Goal: Use online tool/utility: Use online tool/utility

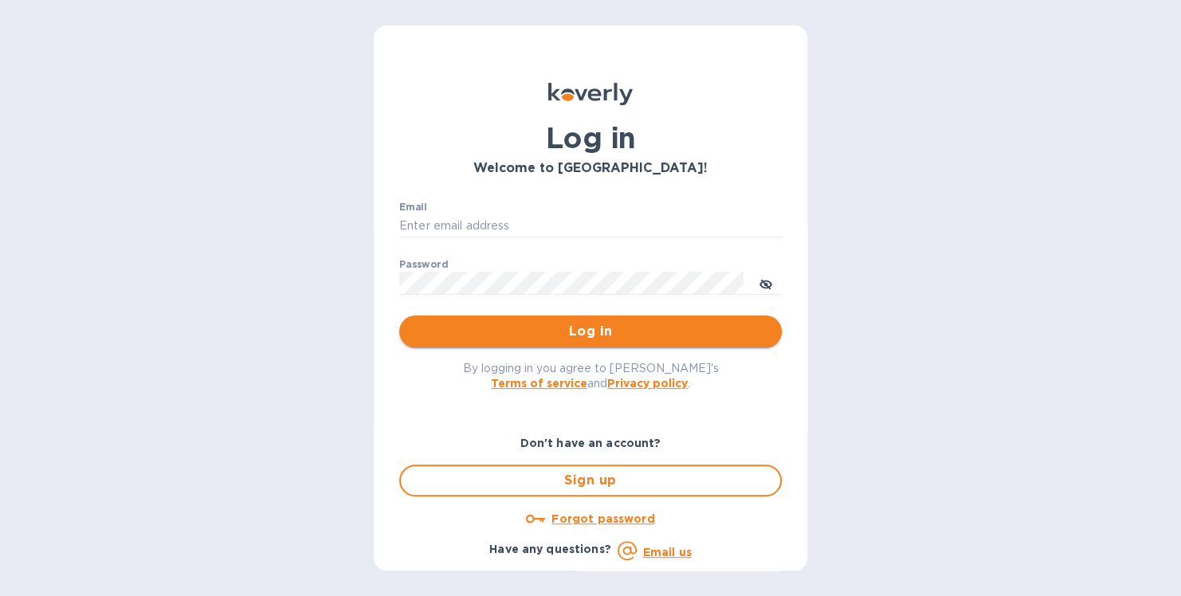
type input "[PERSON_NAME][EMAIL_ADDRESS][DOMAIN_NAME]"
click at [588, 336] on span "Log in" at bounding box center [590, 331] width 357 height 19
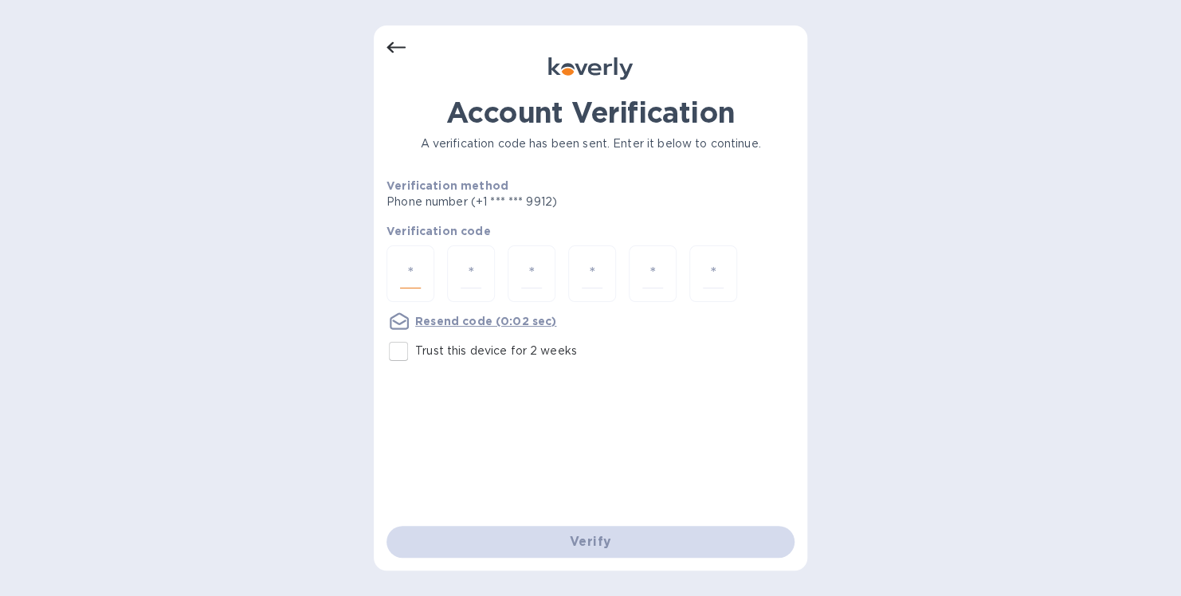
click at [415, 268] on input "number" at bounding box center [410, 273] width 21 height 29
type input "4"
type input "8"
type input "5"
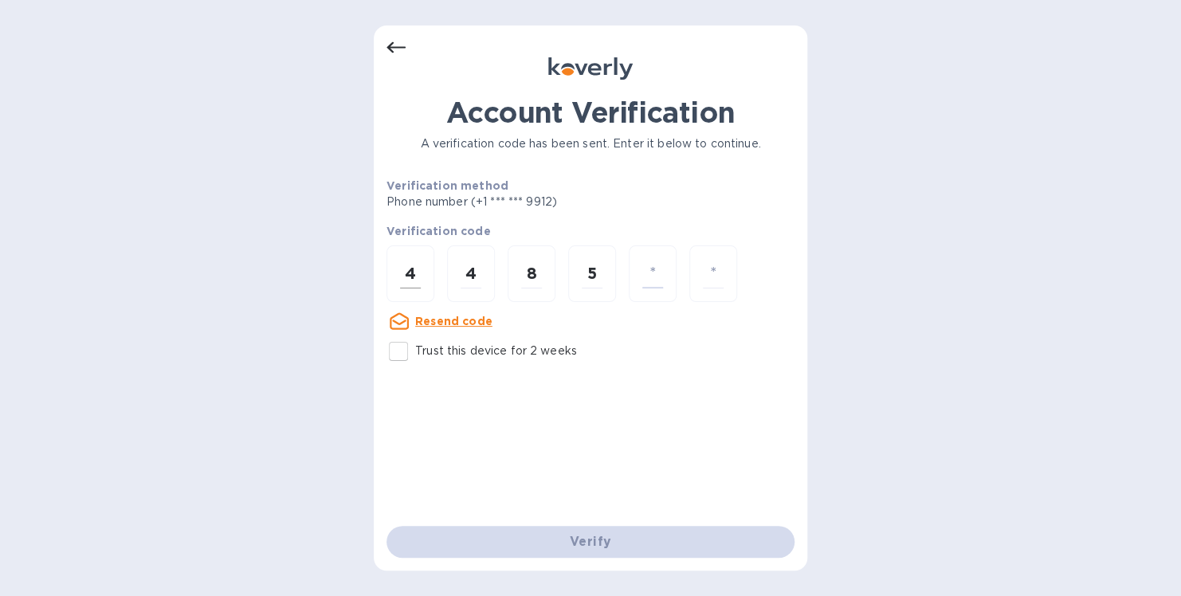
type input "7"
type input "1"
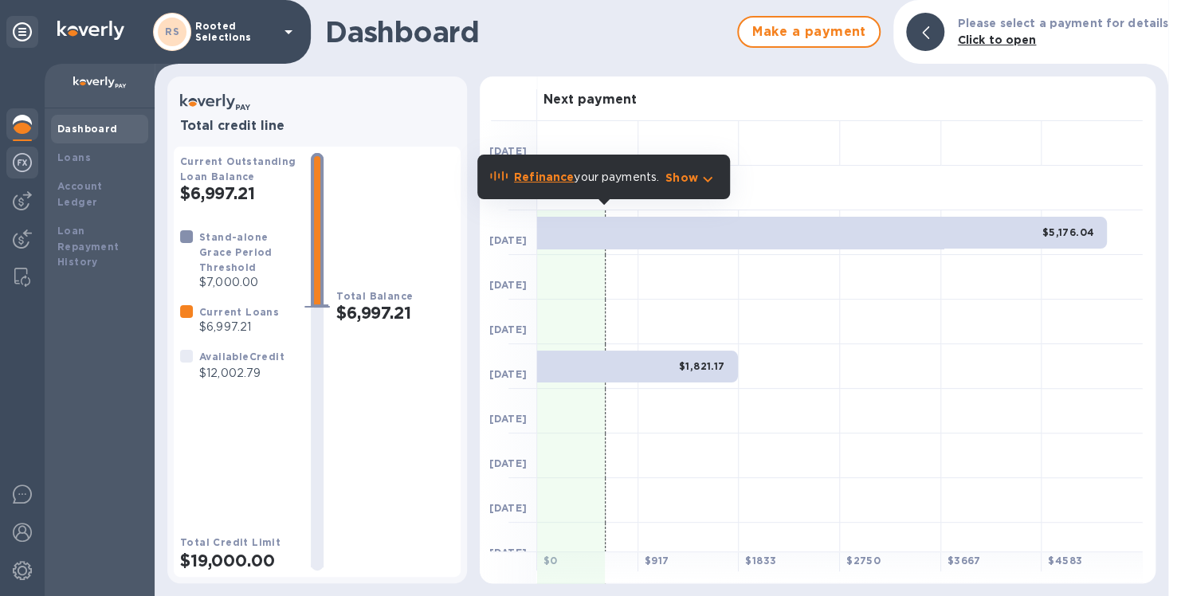
click at [16, 150] on div at bounding box center [22, 164] width 32 height 35
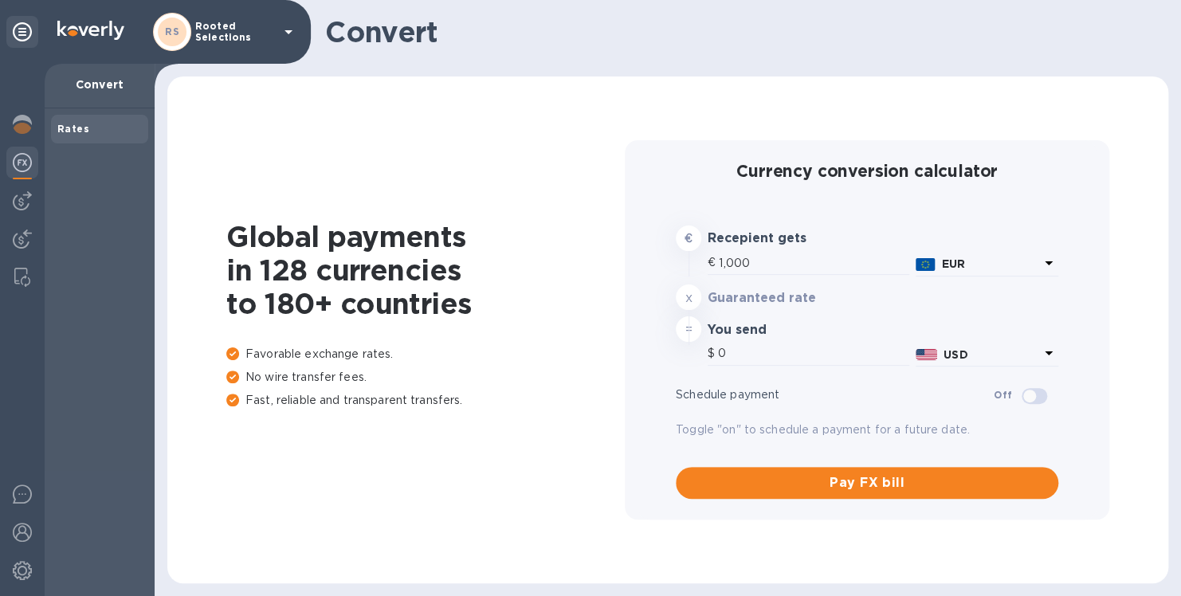
type input "1,195.15"
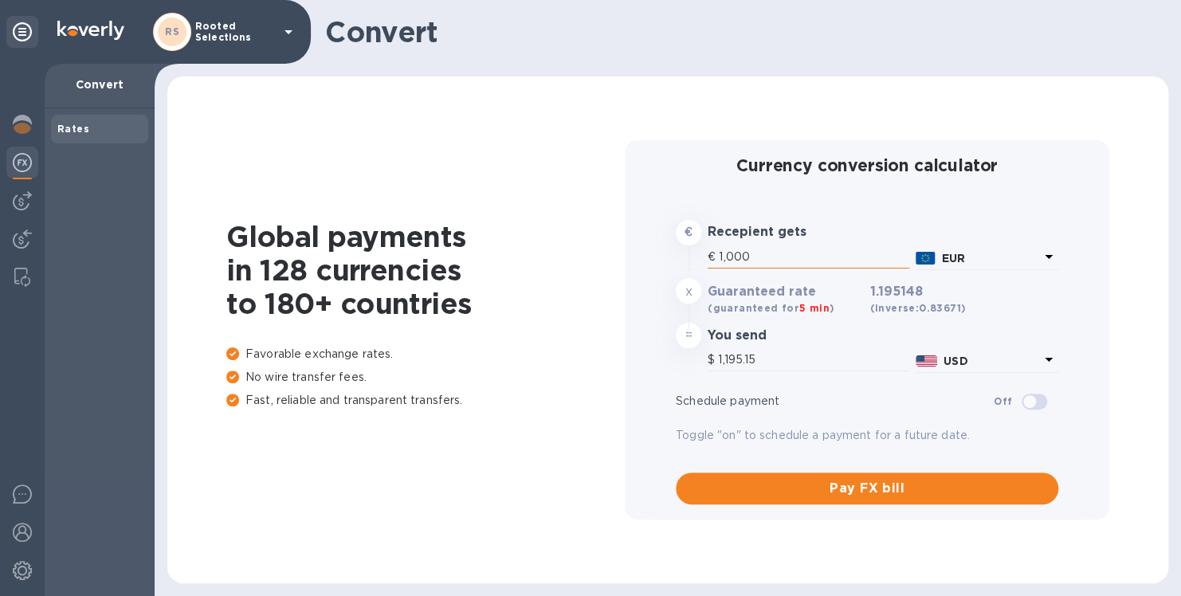
click at [785, 255] on input "1,000" at bounding box center [814, 257] width 190 height 24
type input "100"
type input "119.51"
type input "10"
type input "11.95"
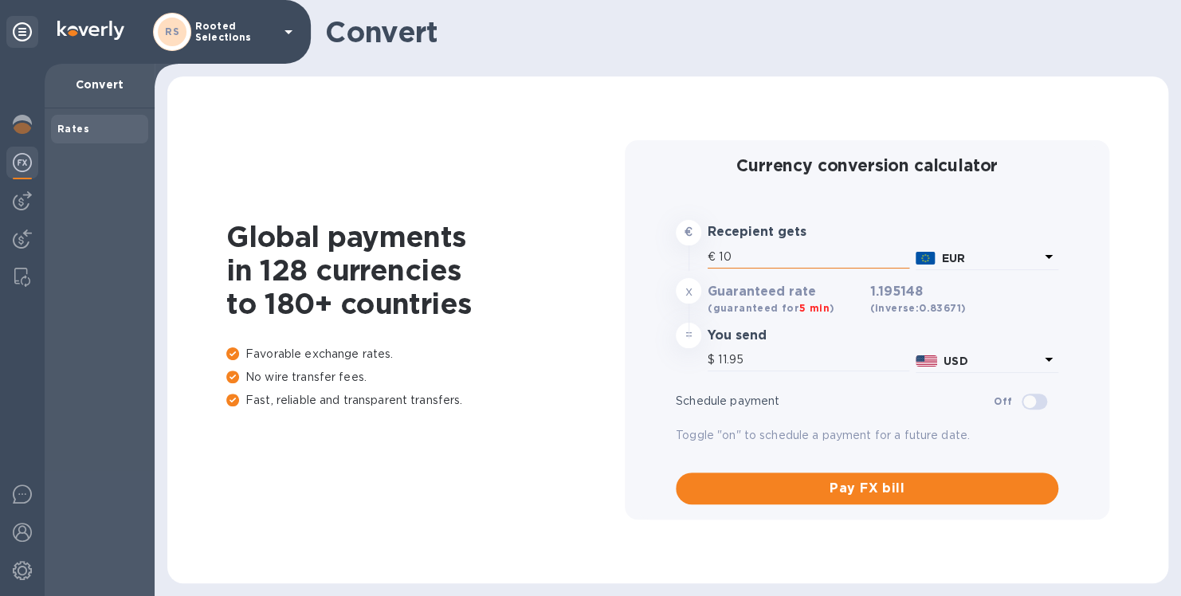
type input "1"
type input "1.2"
type input "7"
type input "8.37"
type input "77"
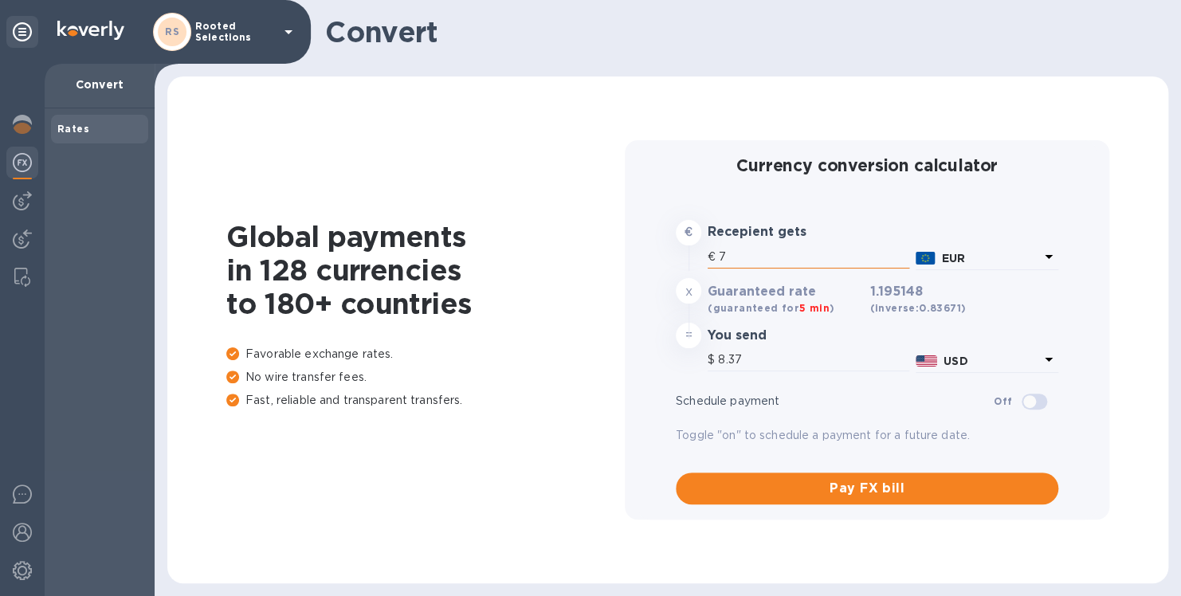
type input "92.03"
type input "775"
type input "926.24"
type input "7,758"
type input "9,271.96"
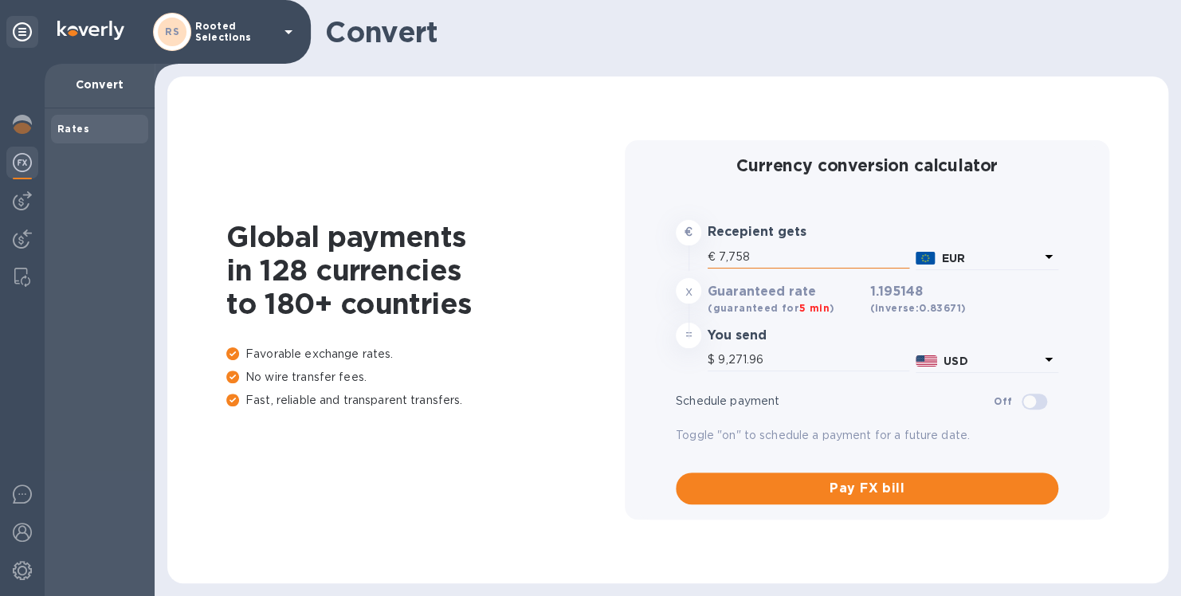
type input "775"
type input "926.24"
type input "77"
type input "92.03"
type input "7"
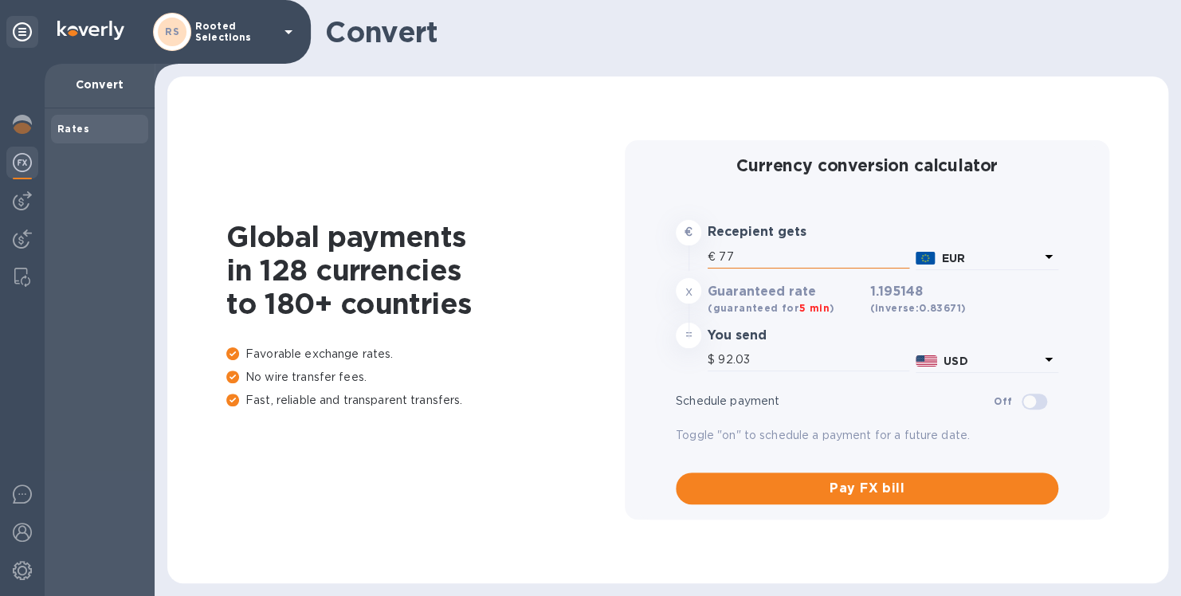
type input "8.37"
type input "6"
type input "7.17"
type input "64"
type input "76.49"
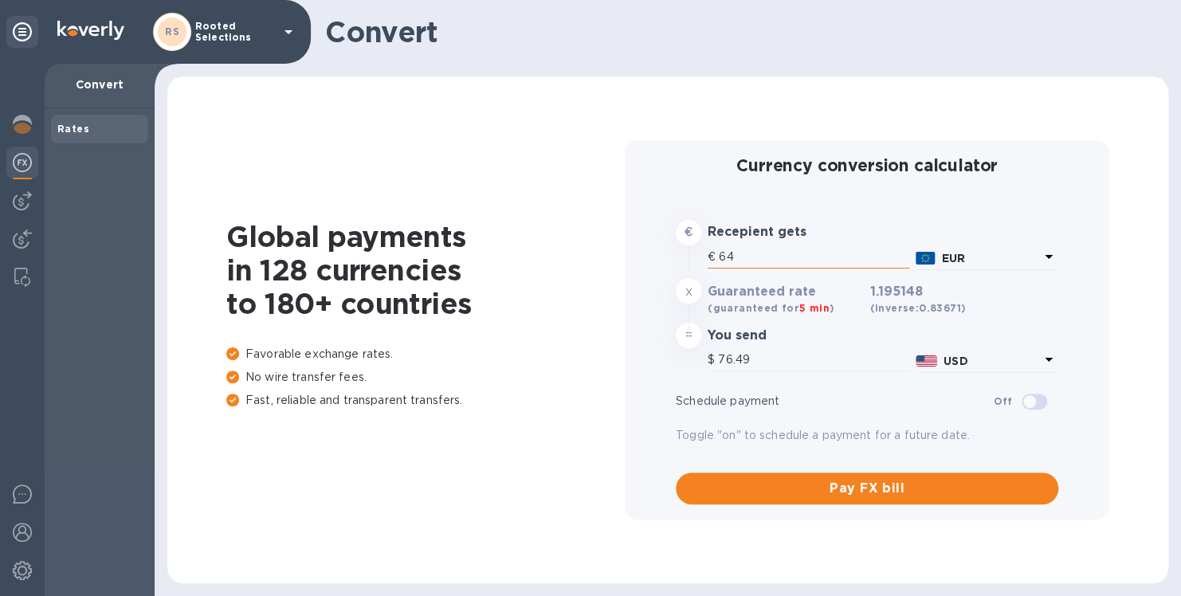
type input "640"
type input "764.89"
type input "6,408"
type input "7,658.51"
type input "6,408.6"
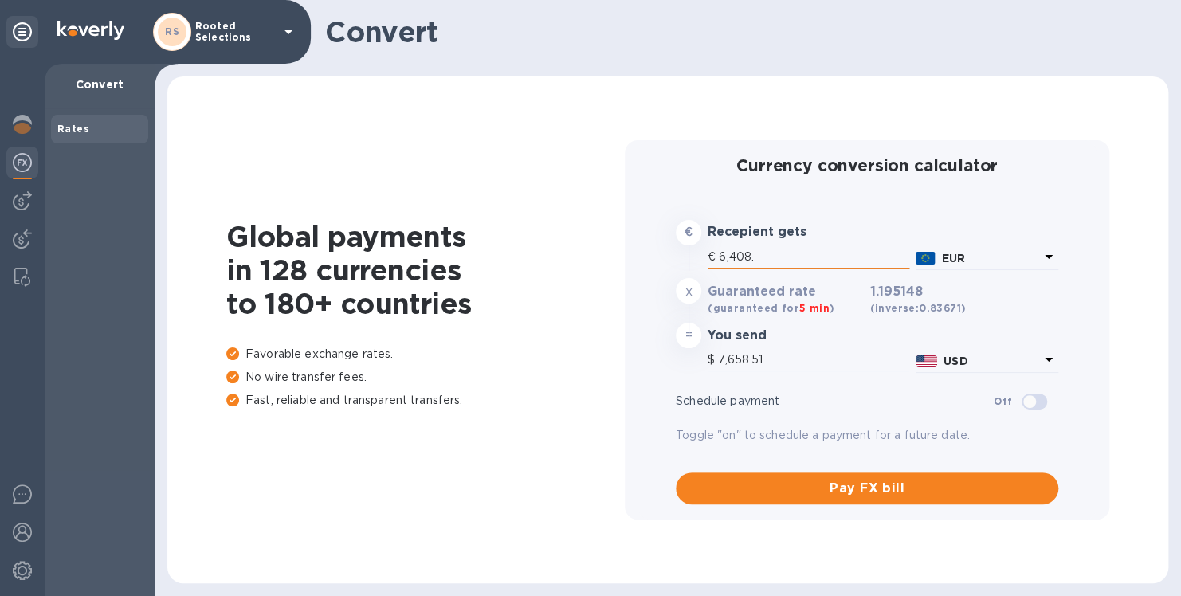
type input "7,659.23"
type input "6,408.60"
